Goal: Transaction & Acquisition: Register for event/course

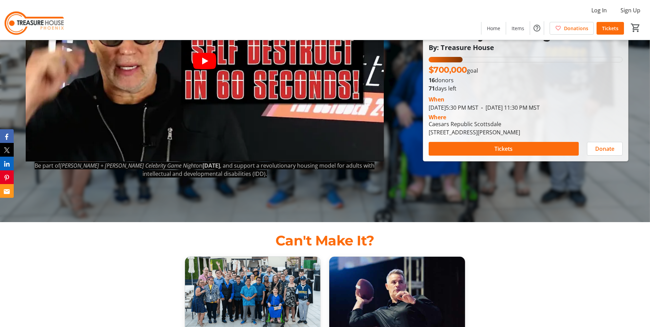
scroll to position [103, 0]
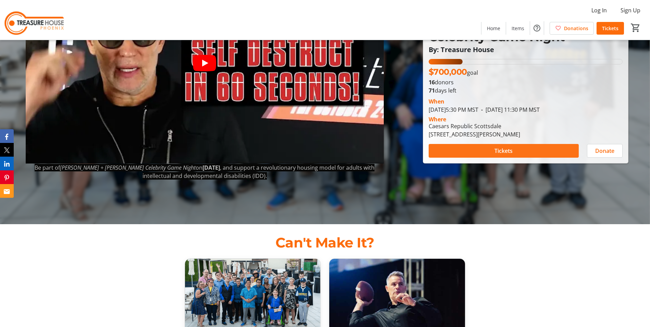
click at [530, 142] on span at bounding box center [503, 150] width 150 height 16
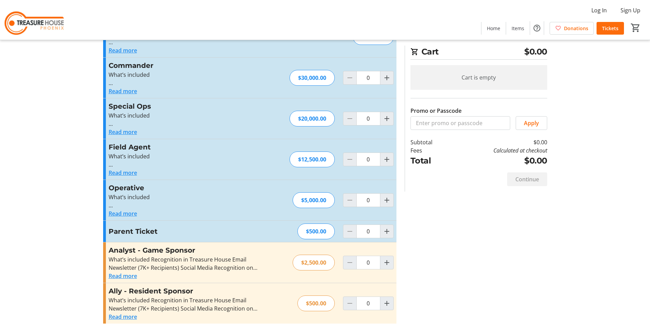
scroll to position [77, 0]
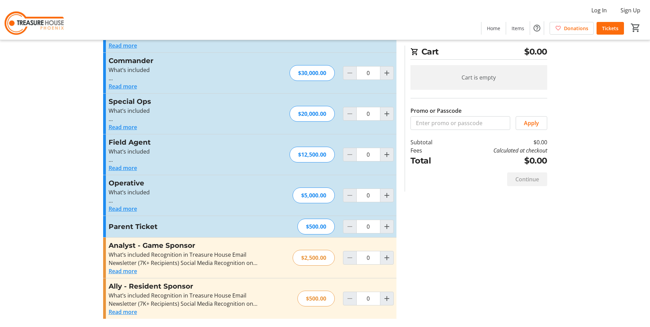
click at [150, 222] on h3 "Parent Ticket" at bounding box center [184, 226] width 150 height 10
click at [387, 228] on mat-icon "Increment by one" at bounding box center [387, 226] width 8 height 8
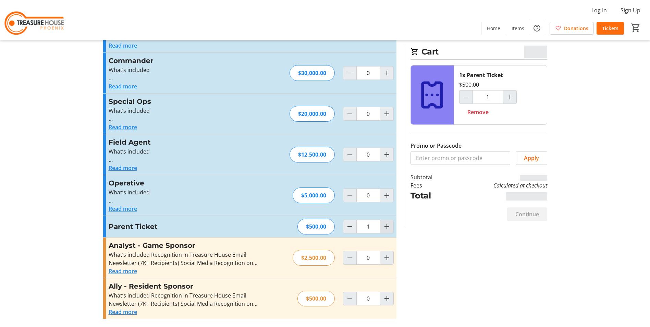
scroll to position [43, 0]
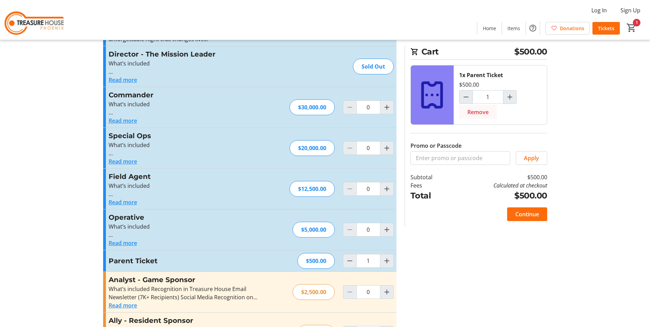
click at [481, 112] on span "Remove" at bounding box center [477, 112] width 21 height 8
type input "0"
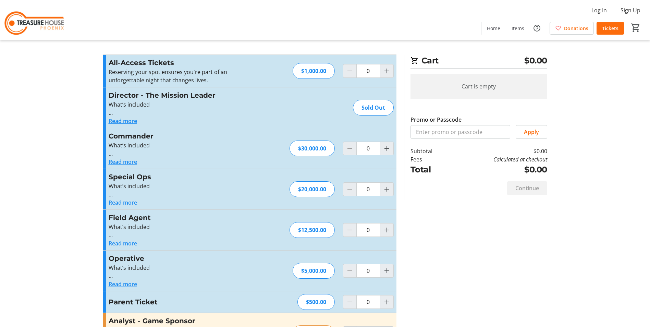
scroll to position [0, 0]
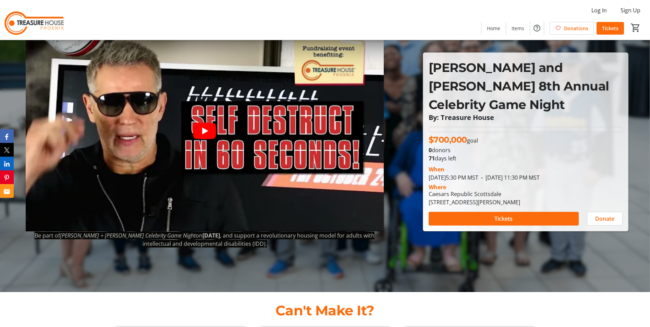
scroll to position [103, 0]
